Goal: Information Seeking & Learning: Learn about a topic

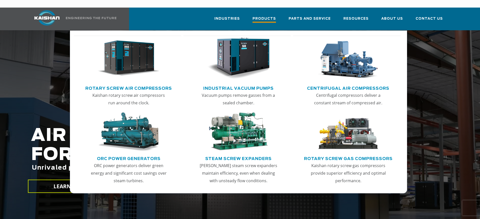
click at [242, 16] on span "Products" at bounding box center [263, 19] width 23 height 7
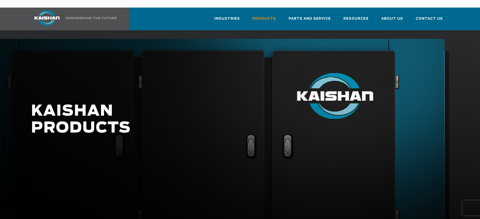
click at [191, 15] on div "Industries Aerospace Agriculture Amusement Parks Aquaculture Automotive Aviatio…" at bounding box center [238, 19] width 421 height 23
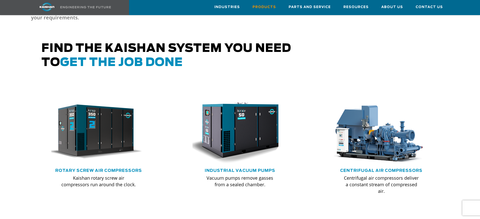
scroll to position [254, 0]
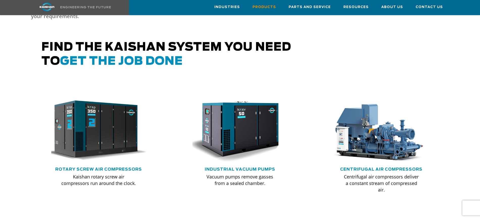
click at [110, 124] on img at bounding box center [95, 131] width 104 height 70
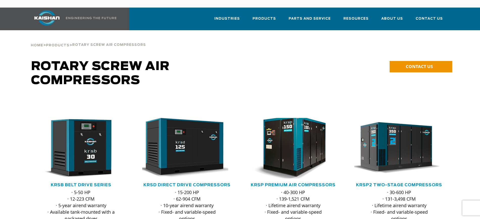
scroll to position [42, 0]
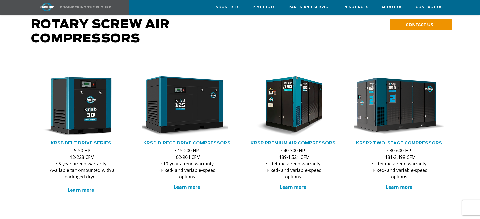
click at [397, 100] on img at bounding box center [395, 106] width 99 height 67
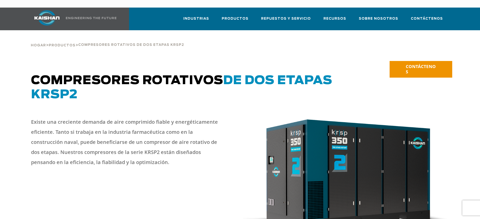
click at [324, 60] on h1 "Compresores rotativos de dos etapas KRSP2" at bounding box center [187, 81] width 312 height 42
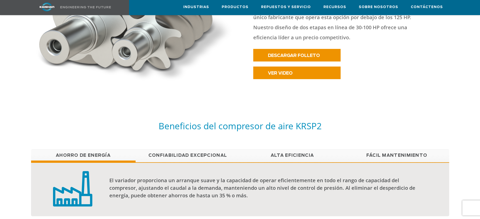
scroll to position [294, 0]
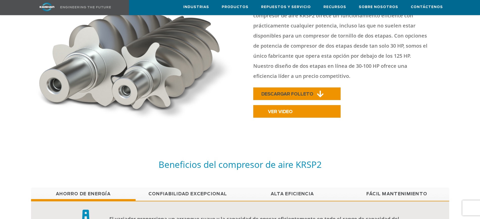
click at [317, 90] on icon at bounding box center [320, 94] width 7 height 8
